Goal: Transaction & Acquisition: Subscribe to service/newsletter

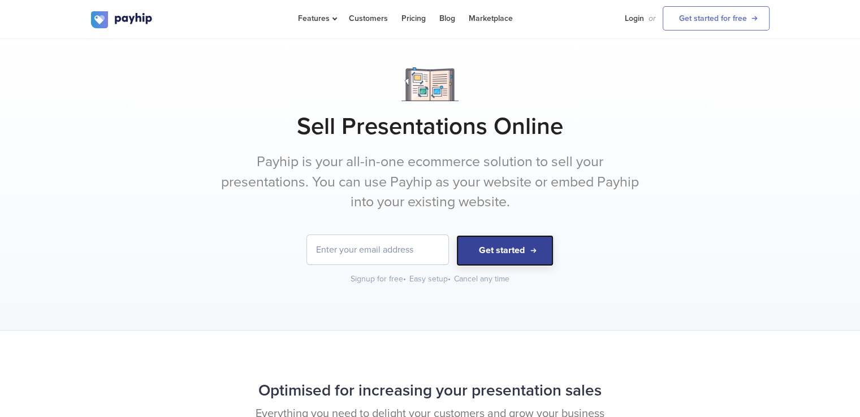
click at [510, 249] on button "Get started" at bounding box center [505, 250] width 97 height 31
click at [403, 240] on input "email" at bounding box center [377, 249] width 141 height 29
click at [500, 252] on button "Get started" at bounding box center [505, 250] width 97 height 31
click at [315, 249] on input "9622623649" at bounding box center [377, 249] width 141 height 29
click at [339, 249] on input "+2+2+@9622623649" at bounding box center [377, 249] width 141 height 29
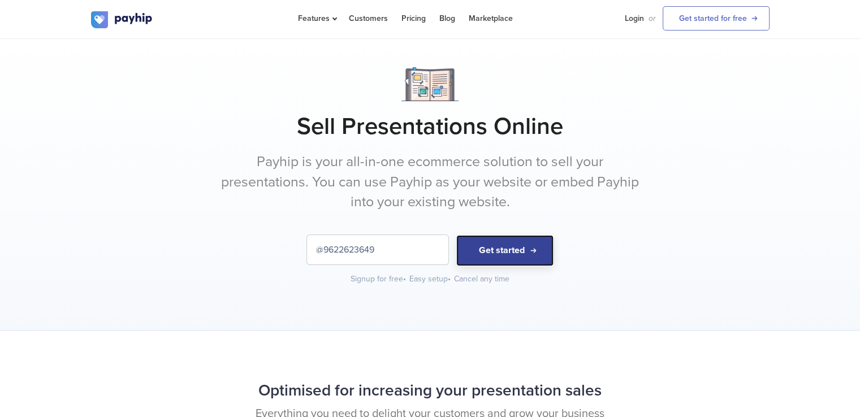
click at [532, 253] on button "Get started" at bounding box center [505, 250] width 97 height 31
type input "+2@9622623649"
click at [500, 256] on button "Get started" at bounding box center [505, 250] width 97 height 31
